Goal: Feedback & Contribution: Leave review/rating

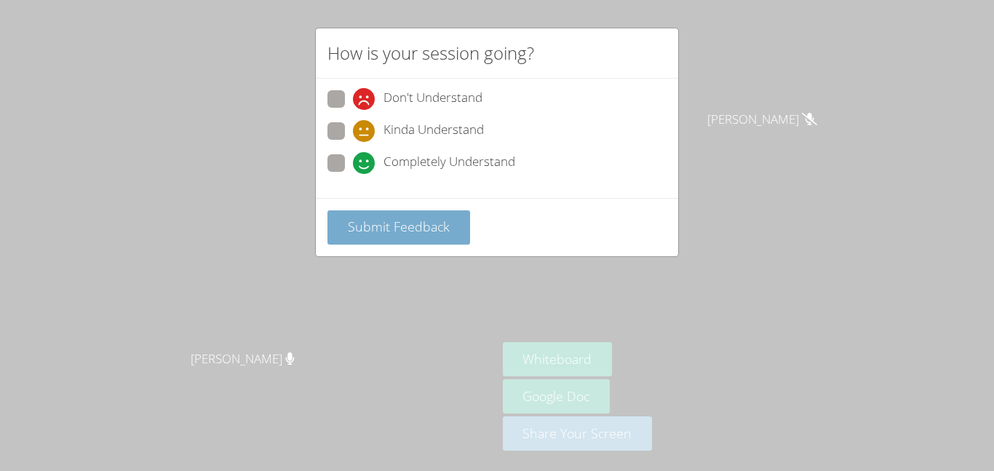
click at [422, 231] on span "Submit Feedback" at bounding box center [399, 226] width 102 height 17
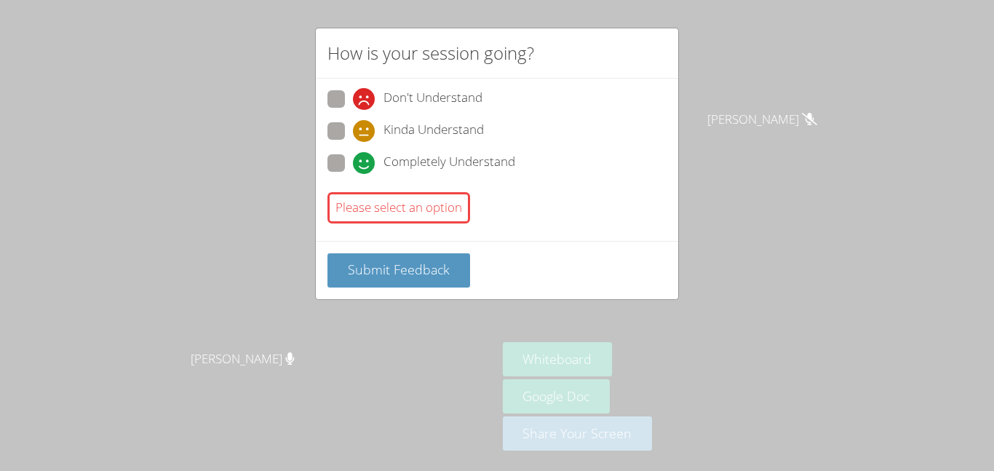
click at [353, 174] on span at bounding box center [353, 174] width 0 height 0
click at [353, 164] on input "Completely Understand" at bounding box center [359, 160] width 12 height 12
radio input "true"
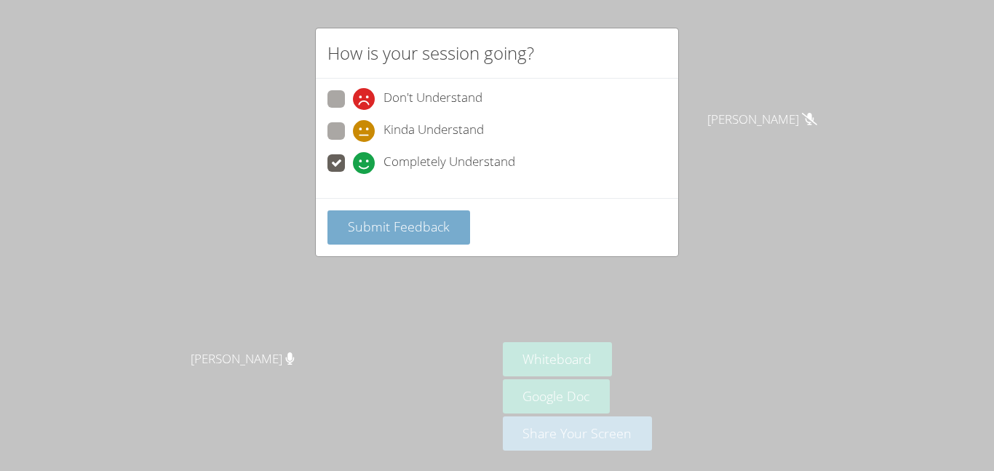
click at [398, 228] on span "Submit Feedback" at bounding box center [399, 226] width 102 height 17
